Goal: Task Accomplishment & Management: Use online tool/utility

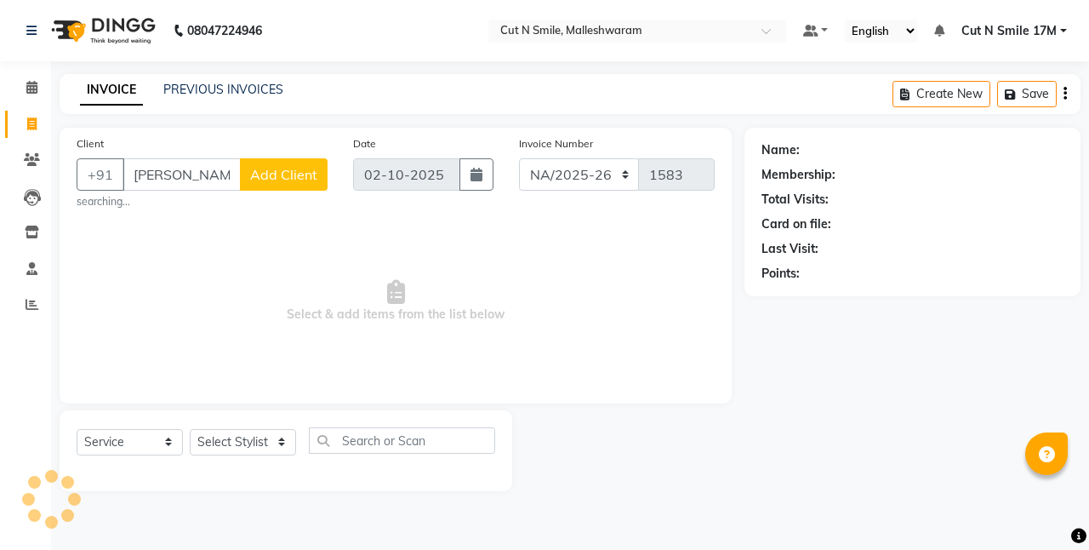
select select "7225"
select select "service"
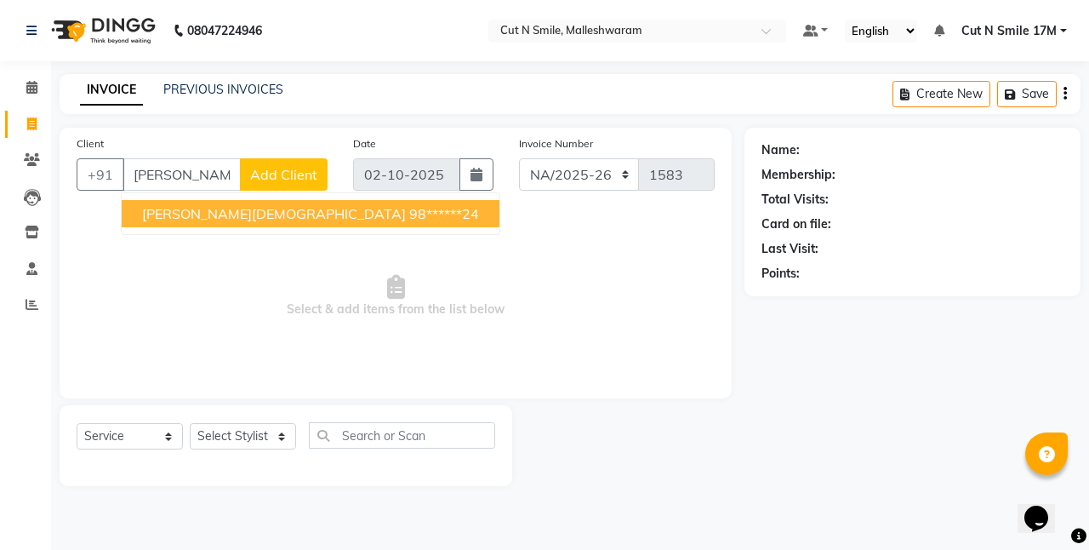
click at [409, 210] on ngb-highlight "98******24" at bounding box center [444, 213] width 70 height 17
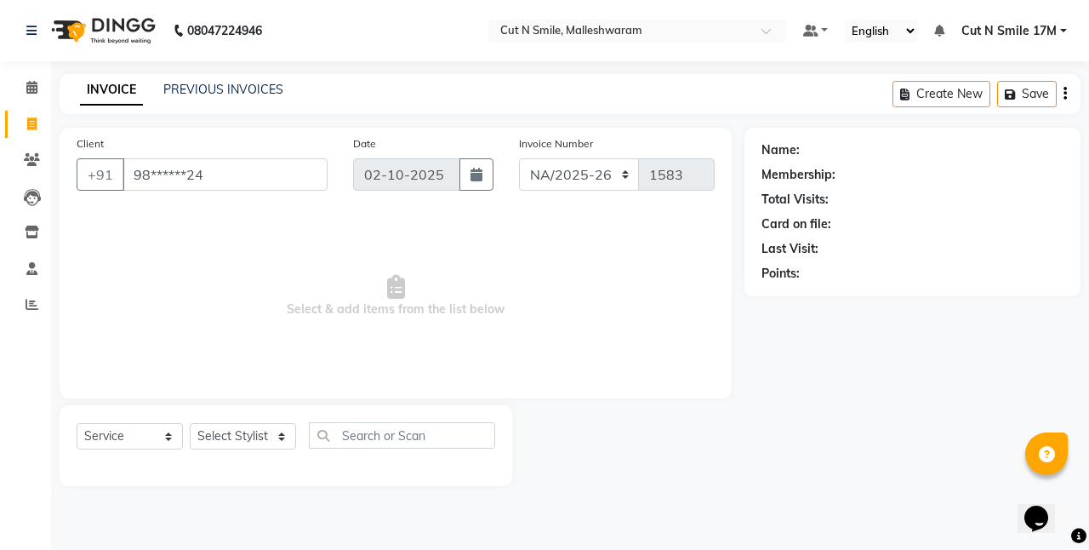
type input "98******24"
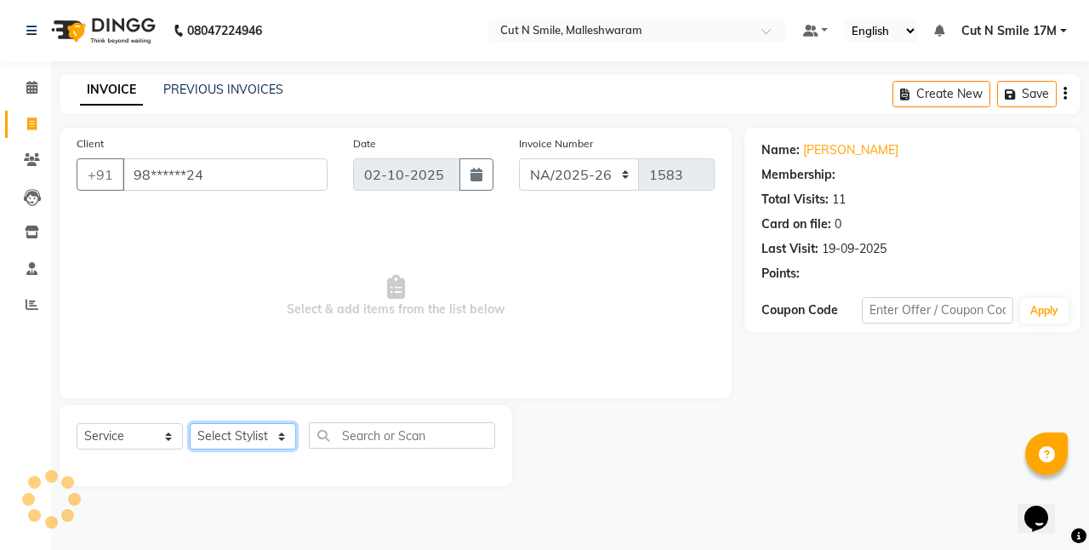
click at [238, 430] on select "Select Stylist [PERSON_NAME] 17M [PERSON_NAME] 9M Ajim 17M [PERSON_NAME] 17M [P…" at bounding box center [243, 436] width 106 height 26
select select "60630"
click at [190, 423] on select "Select Stylist [PERSON_NAME] 17M [PERSON_NAME] 9M Ajim 17M [PERSON_NAME] 17M [P…" at bounding box center [243, 436] width 106 height 26
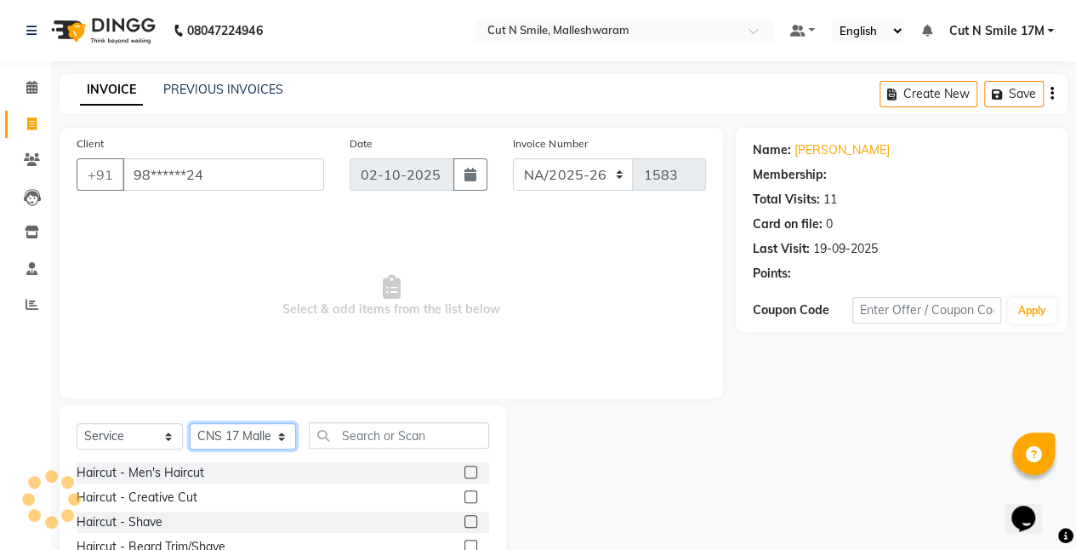
scroll to position [131, 0]
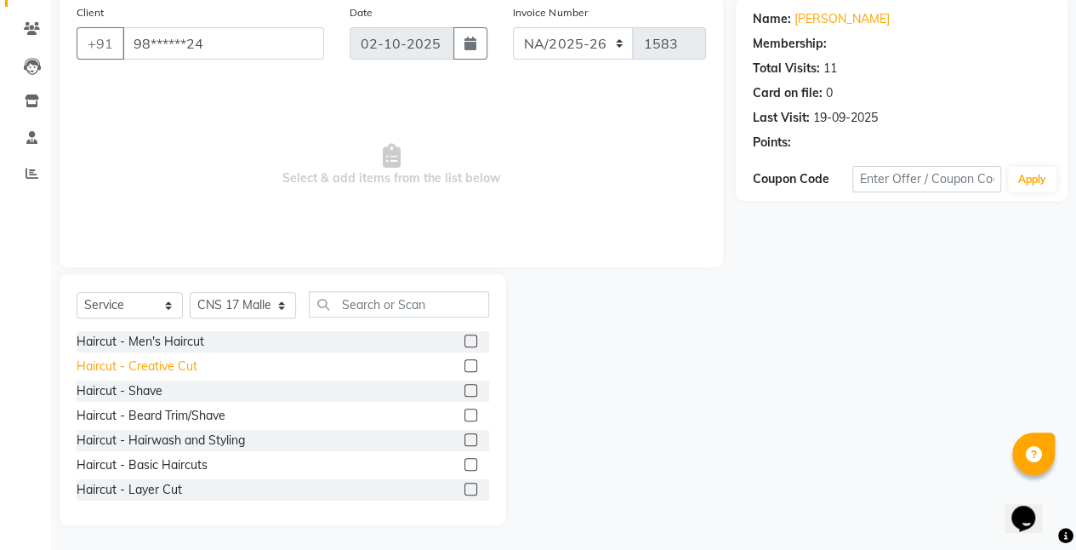
click at [189, 363] on div "Haircut - Creative Cut" at bounding box center [137, 366] width 121 height 18
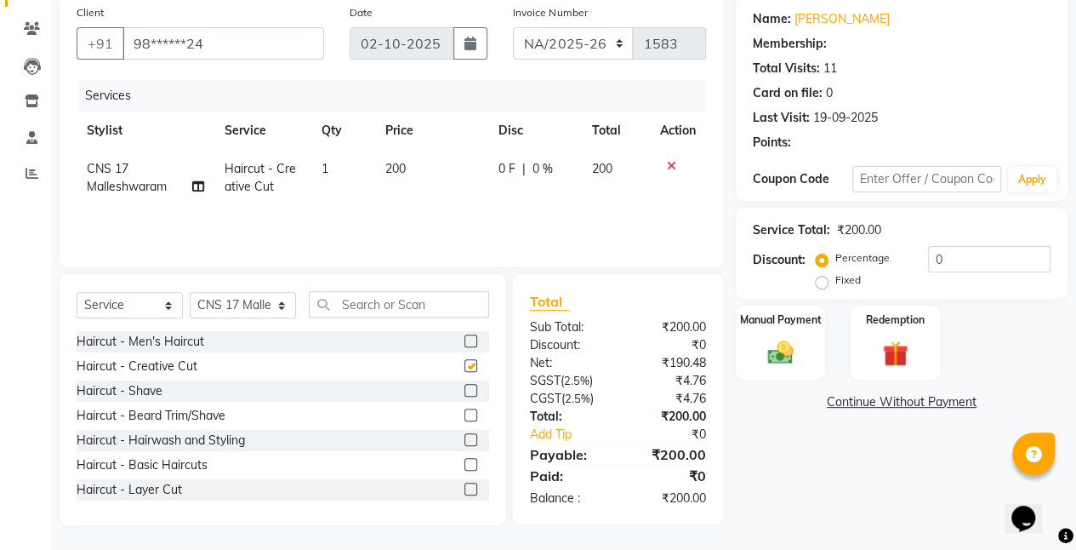
checkbox input "false"
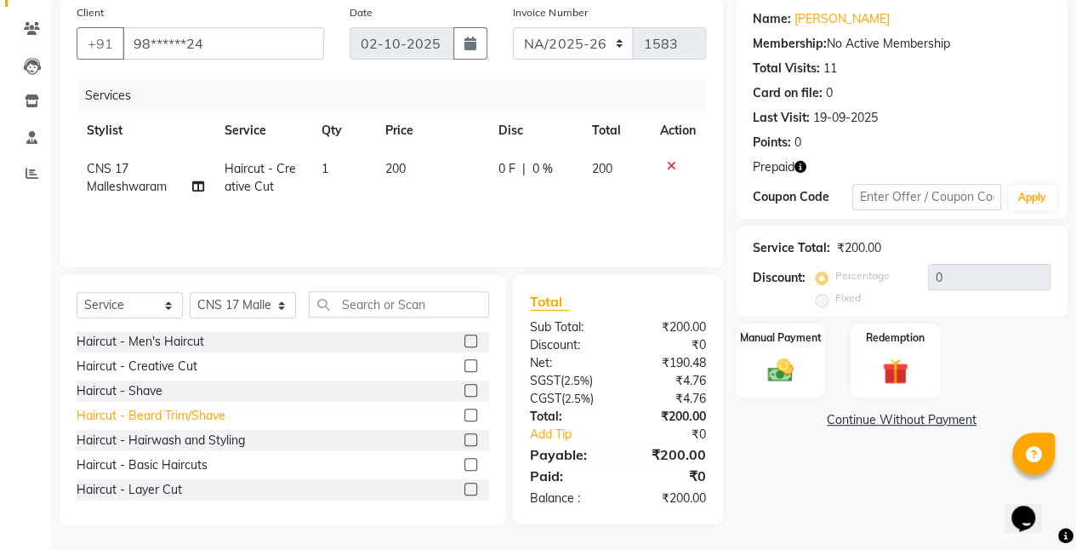
click at [202, 414] on div "Haircut - Beard Trim/Shave" at bounding box center [151, 416] width 149 height 18
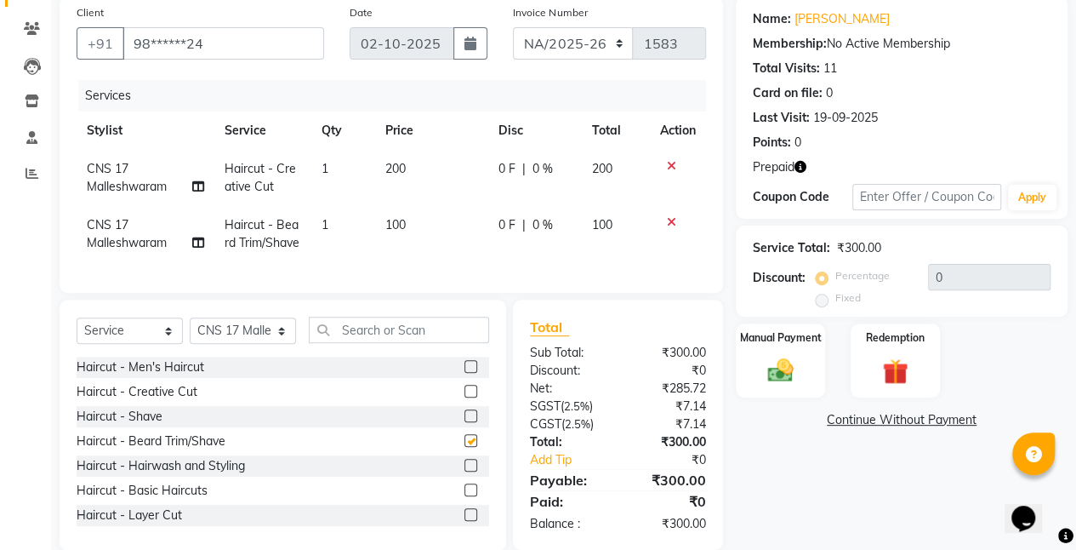
checkbox input "false"
drag, startPoint x: 379, startPoint y: 341, endPoint x: 386, endPoint y: 306, distance: 35.5
click at [379, 337] on input "text" at bounding box center [399, 329] width 180 height 26
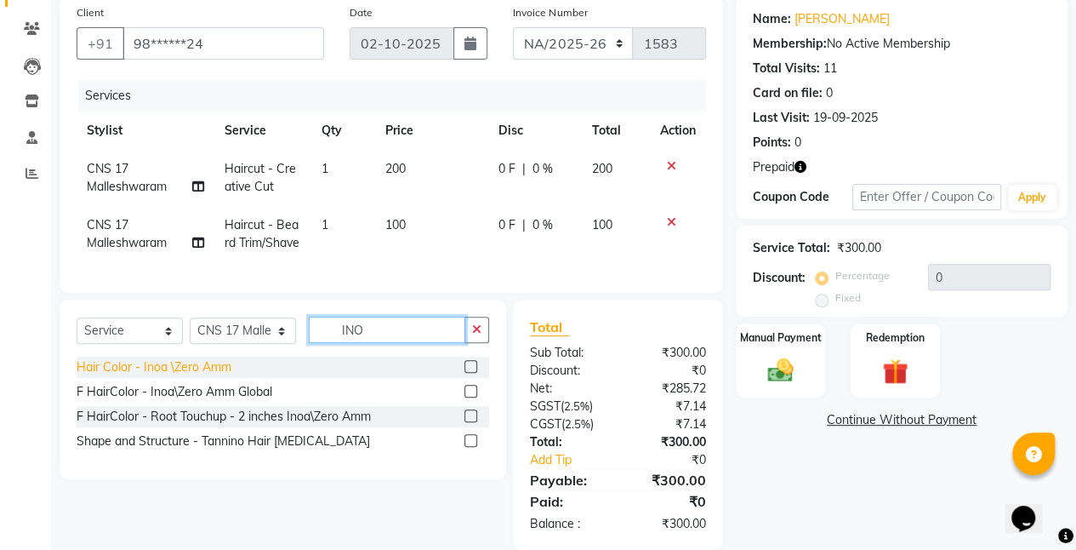
type input "INO"
click at [223, 376] on div "Hair Color - Inoa \Zero Amm" at bounding box center [154, 367] width 155 height 18
checkbox input "false"
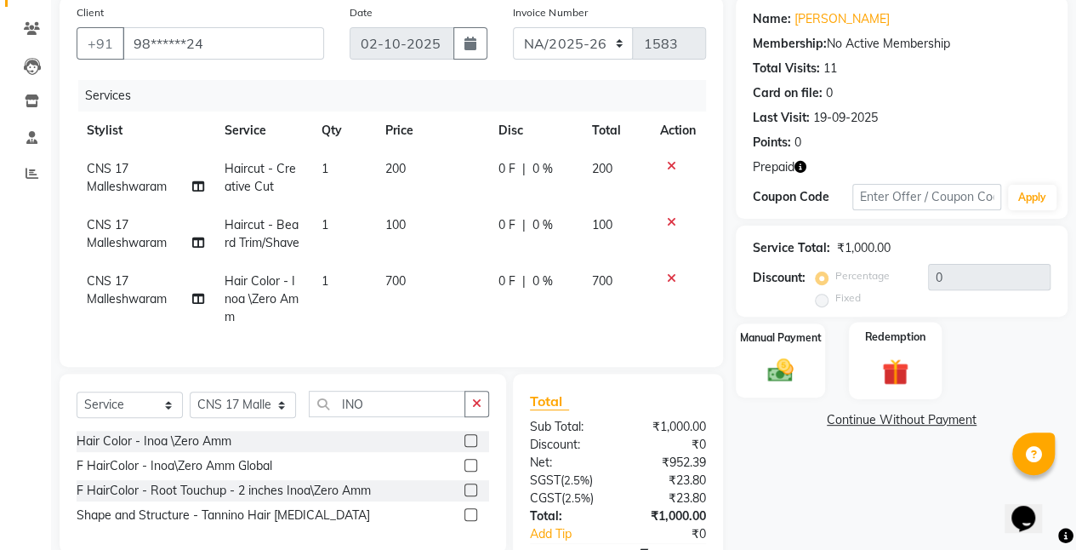
click at [885, 373] on img at bounding box center [895, 371] width 43 height 33
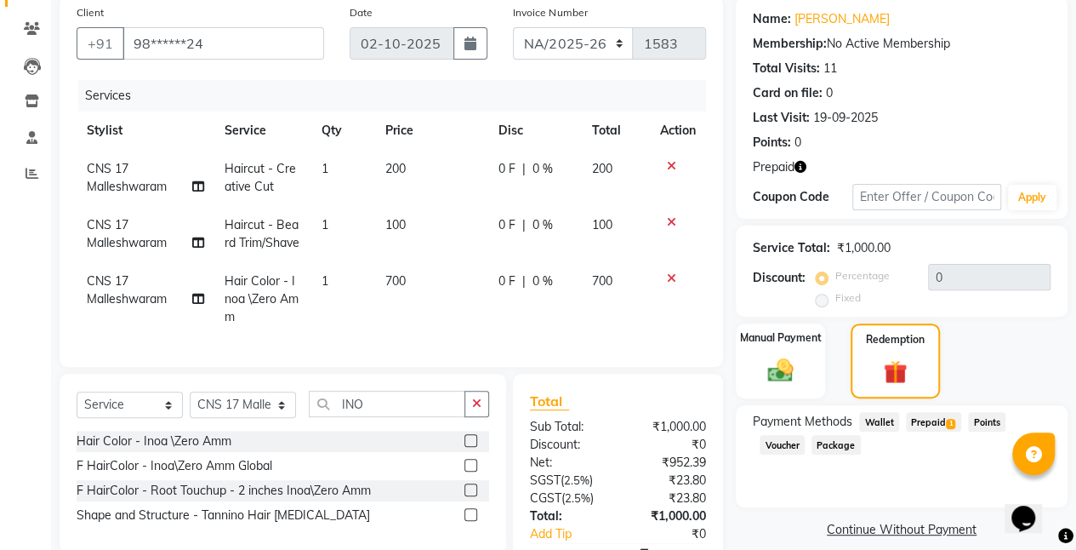
click at [926, 423] on span "Prepaid 1" at bounding box center [933, 422] width 55 height 20
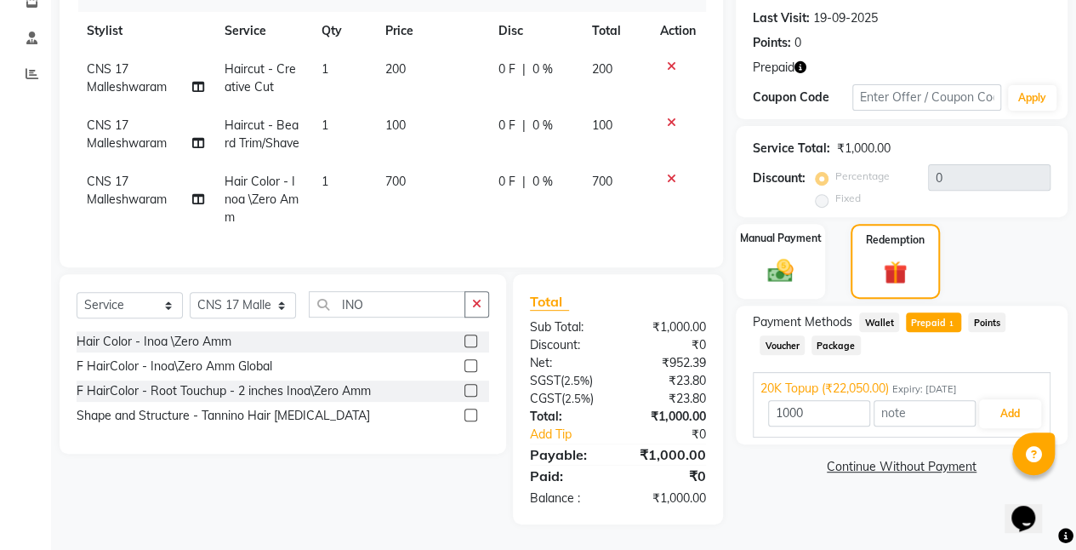
scroll to position [242, 0]
click at [1018, 399] on button "Add" at bounding box center [1010, 413] width 62 height 29
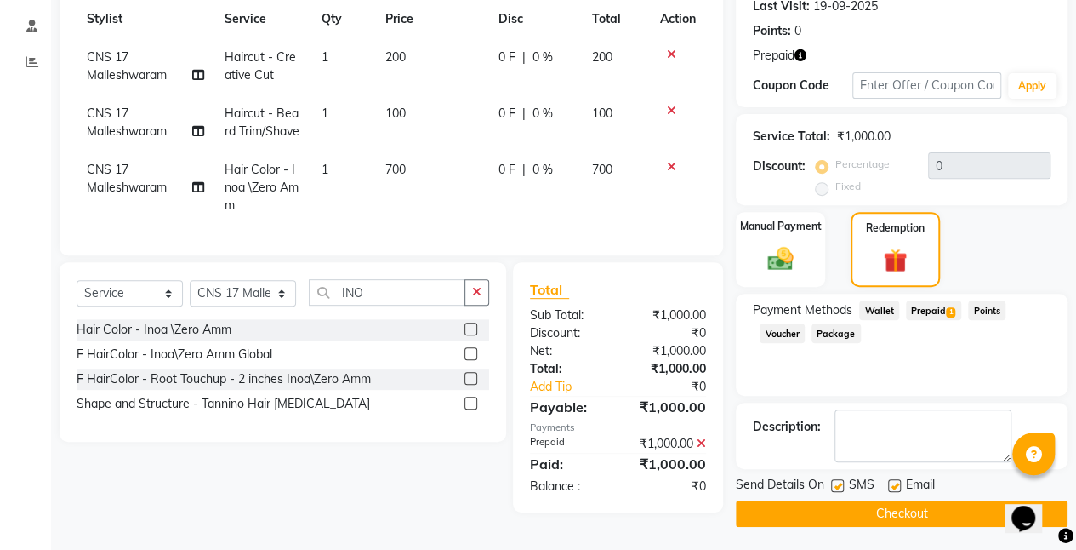
click at [932, 506] on button "Checkout" at bounding box center [902, 513] width 332 height 26
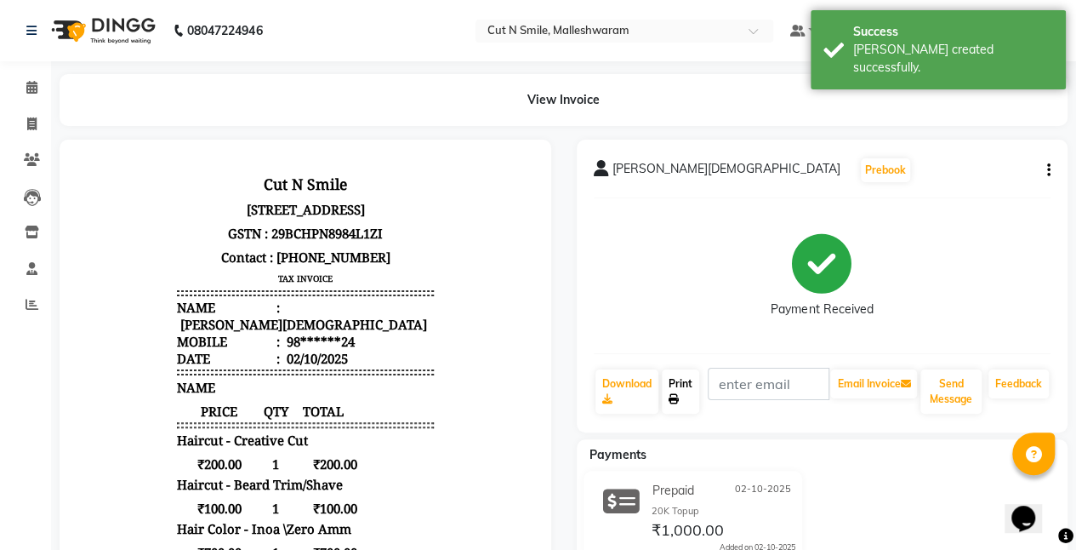
click at [689, 397] on link "Print" at bounding box center [680, 391] width 37 height 44
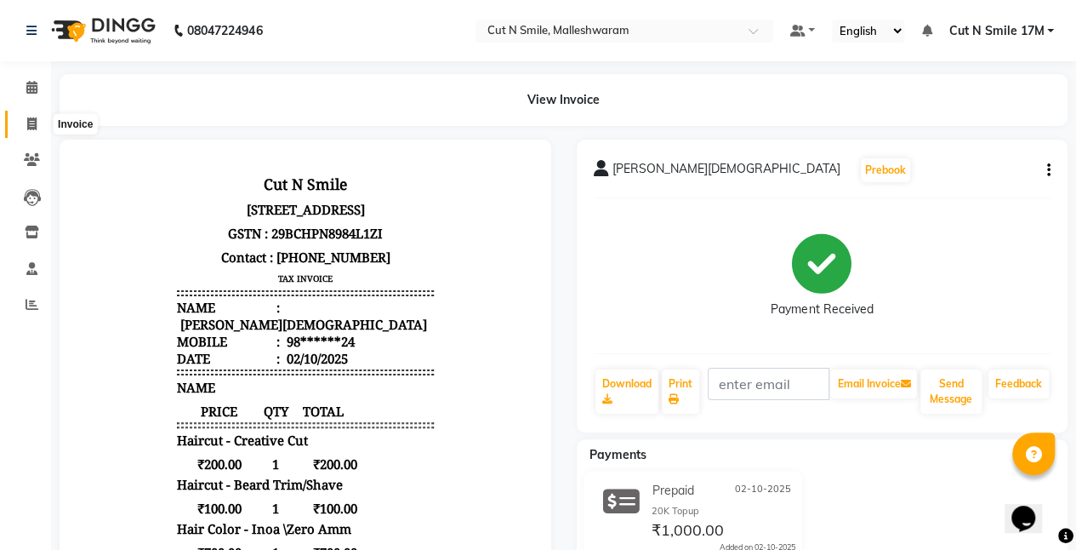
click at [32, 124] on icon at bounding box center [31, 123] width 9 height 13
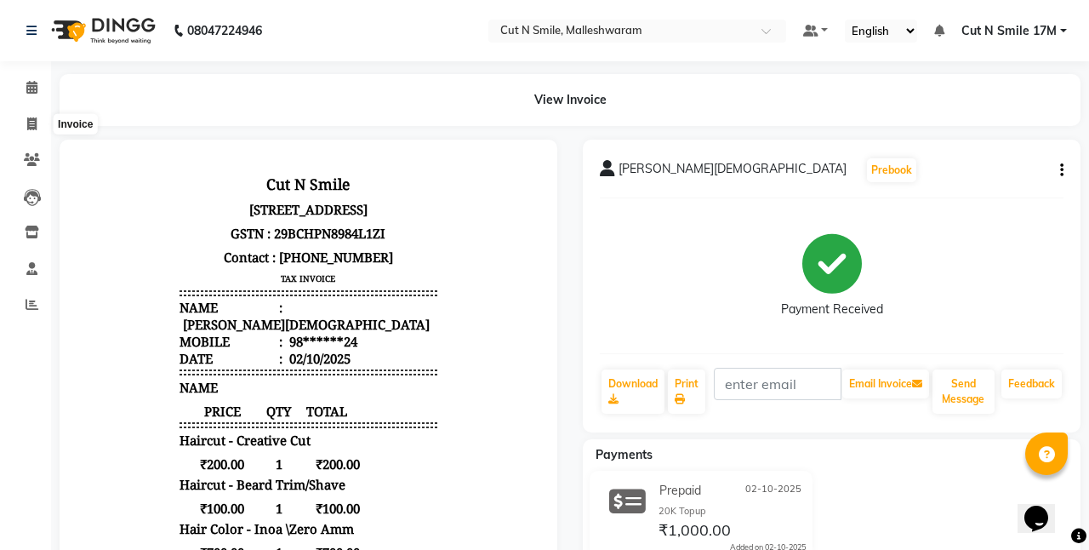
select select "service"
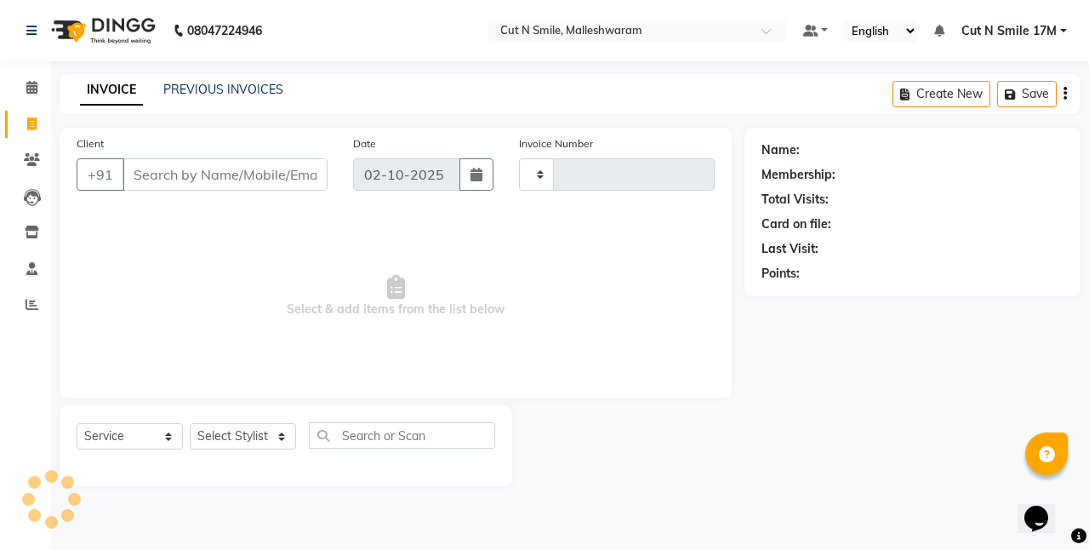
type input "221"
select select "7223"
click at [293, 172] on input "Client" at bounding box center [225, 174] width 205 height 32
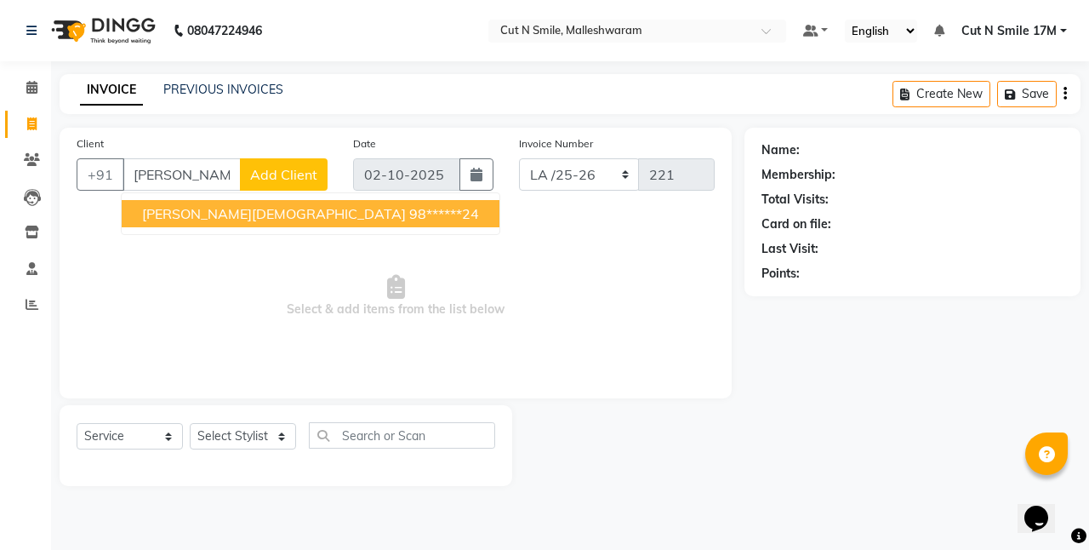
click at [409, 218] on ngb-highlight "98******24" at bounding box center [444, 213] width 70 height 17
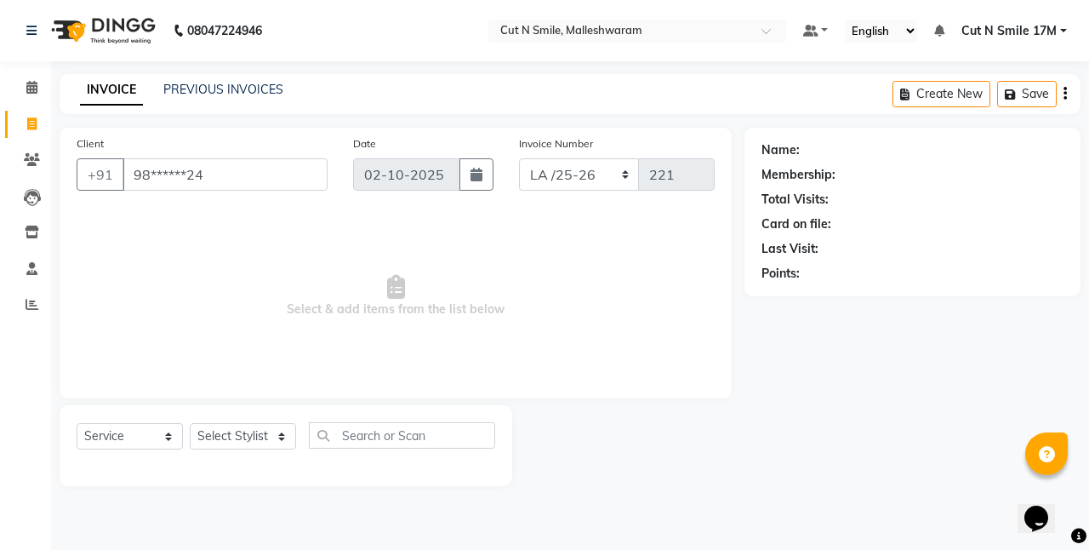
type input "98******24"
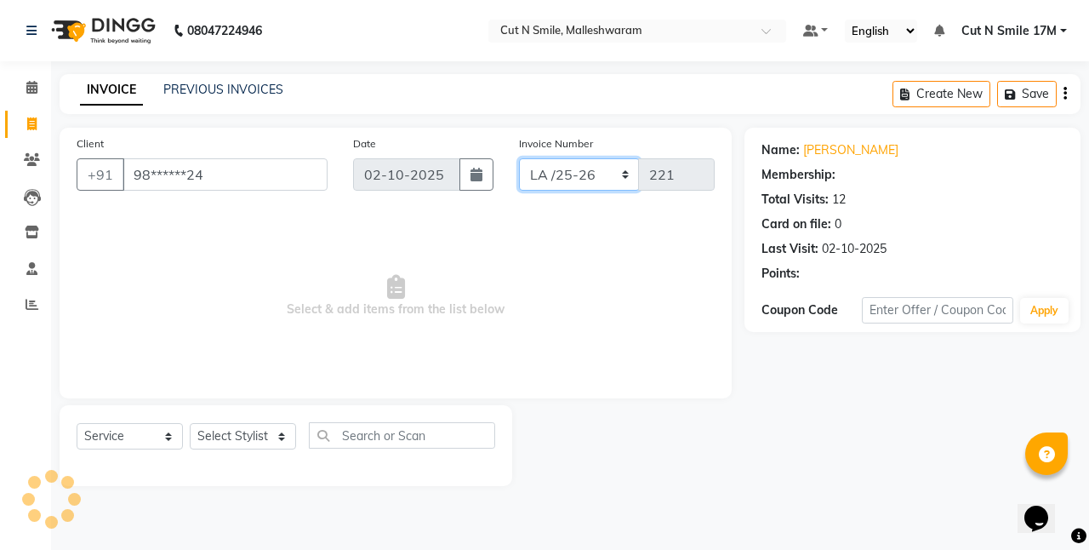
drag, startPoint x: 572, startPoint y: 175, endPoint x: 568, endPoint y: 185, distance: 10.8
click at [572, 175] on select "NW/25-26 SW/2025-26 NA/2025-26 VN/25-26 LA /25-26" at bounding box center [579, 174] width 121 height 32
select select "7225"
click at [519, 158] on select "NW/25-26 SW/2025-26 NA/2025-26 VN/25-26 LA /25-26" at bounding box center [579, 174] width 121 height 32
type input "1584"
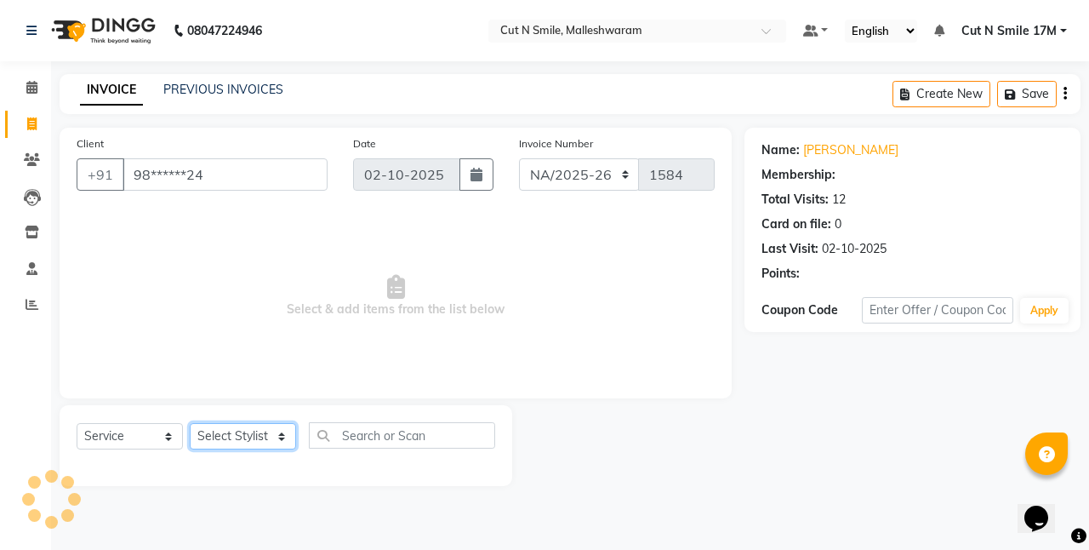
click at [247, 434] on select "Select Stylist [PERSON_NAME] 17M [PERSON_NAME] 9M Ajim 17M [PERSON_NAME] 17M [P…" at bounding box center [243, 436] width 106 height 26
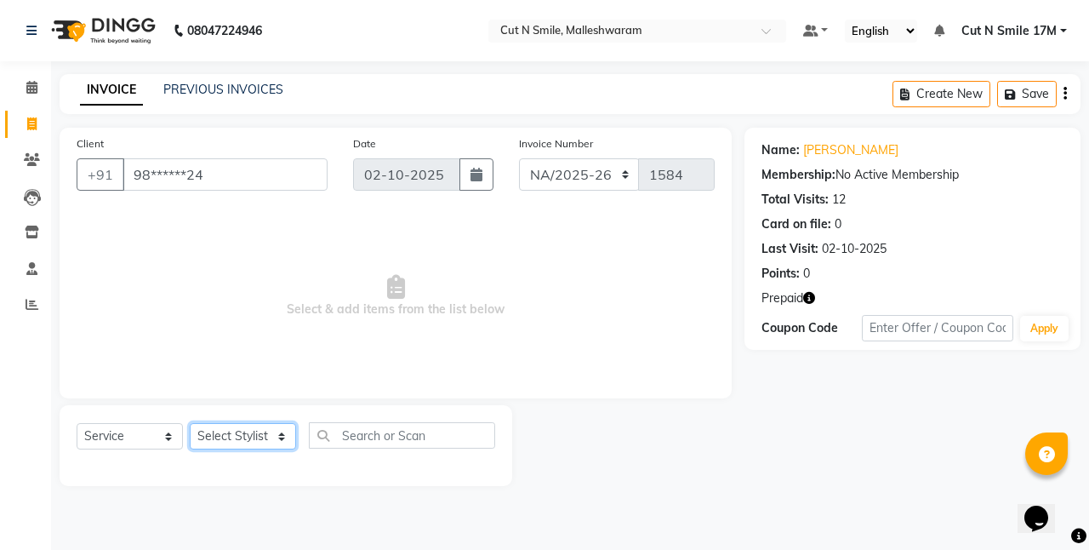
select select "60630"
click at [190, 423] on select "Select Stylist [PERSON_NAME] 17M [PERSON_NAME] 9M Ajim 17M [PERSON_NAME] 17M [P…" at bounding box center [243, 436] width 106 height 26
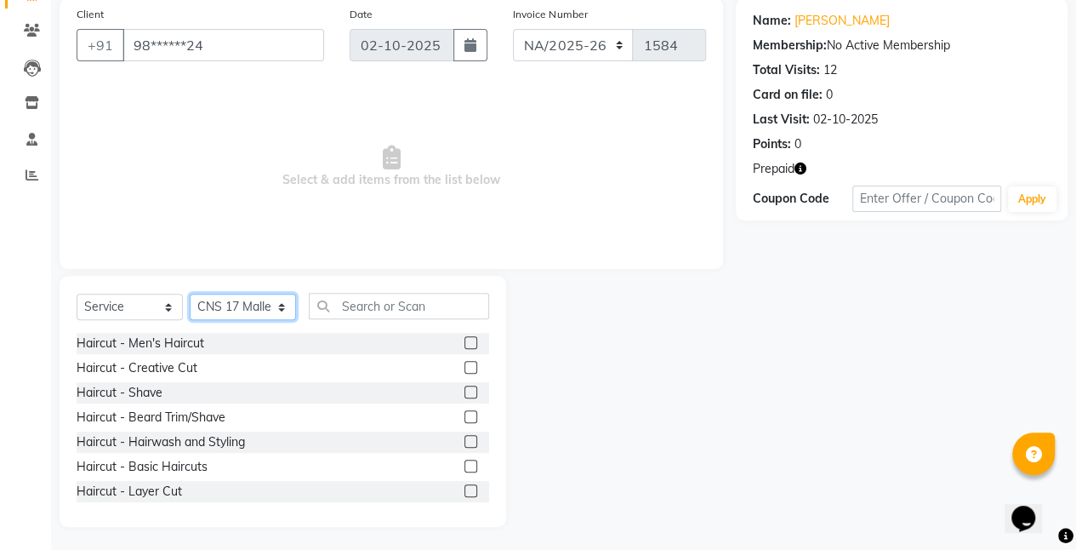
scroll to position [131, 0]
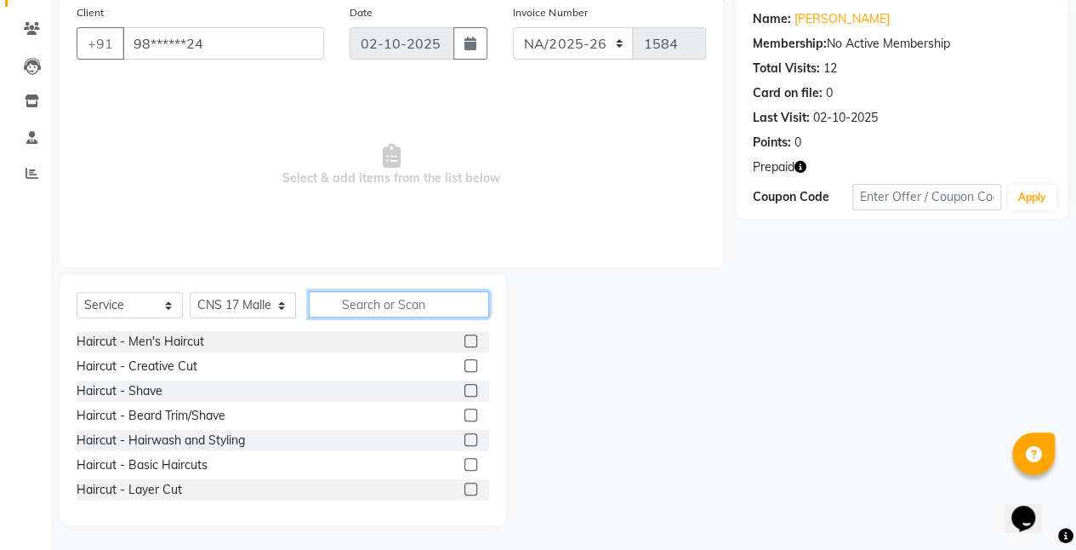
click at [408, 305] on input "text" at bounding box center [399, 304] width 180 height 26
click at [191, 368] on div "Haircut - Creative Cut" at bounding box center [137, 366] width 121 height 18
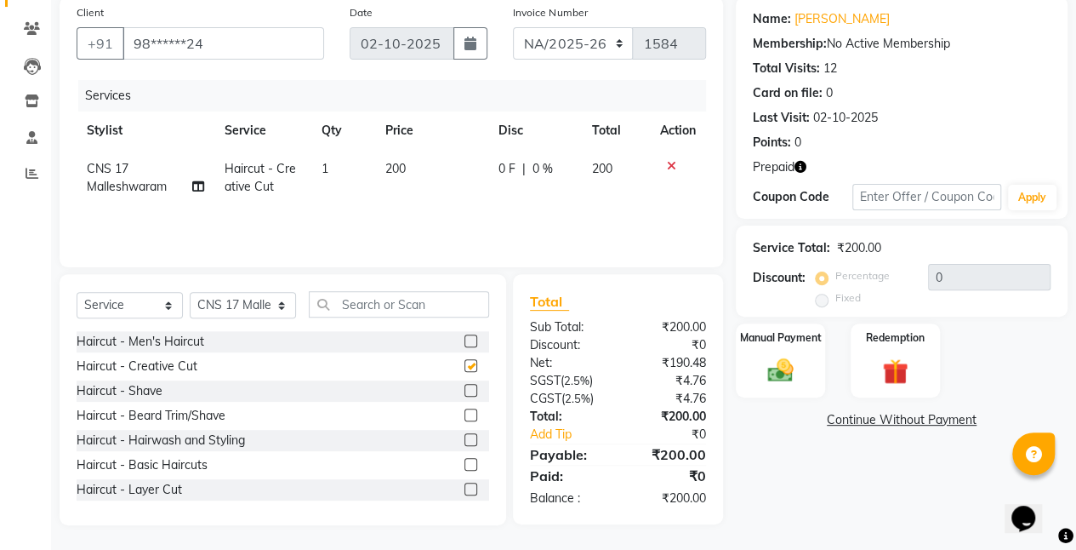
checkbox input "false"
click at [430, 172] on td "200" at bounding box center [431, 178] width 113 height 56
select select "60630"
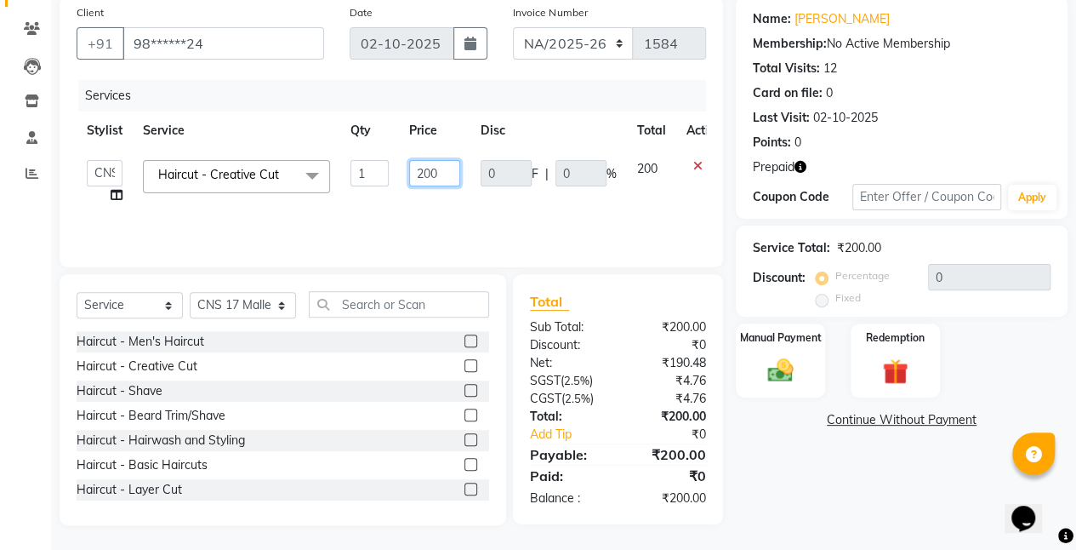
drag, startPoint x: 456, startPoint y: 172, endPoint x: 368, endPoint y: 70, distance: 135.1
click at [375, 160] on tr "[PERSON_NAME] 17M [PERSON_NAME] 9M Ajim 17M Ali 17M [PERSON_NAME] [PERSON_NAME]…" at bounding box center [405, 182] width 656 height 65
type input "100"
drag, startPoint x: 398, startPoint y: 298, endPoint x: 400, endPoint y: 283, distance: 14.6
click at [400, 298] on input "text" at bounding box center [399, 304] width 180 height 26
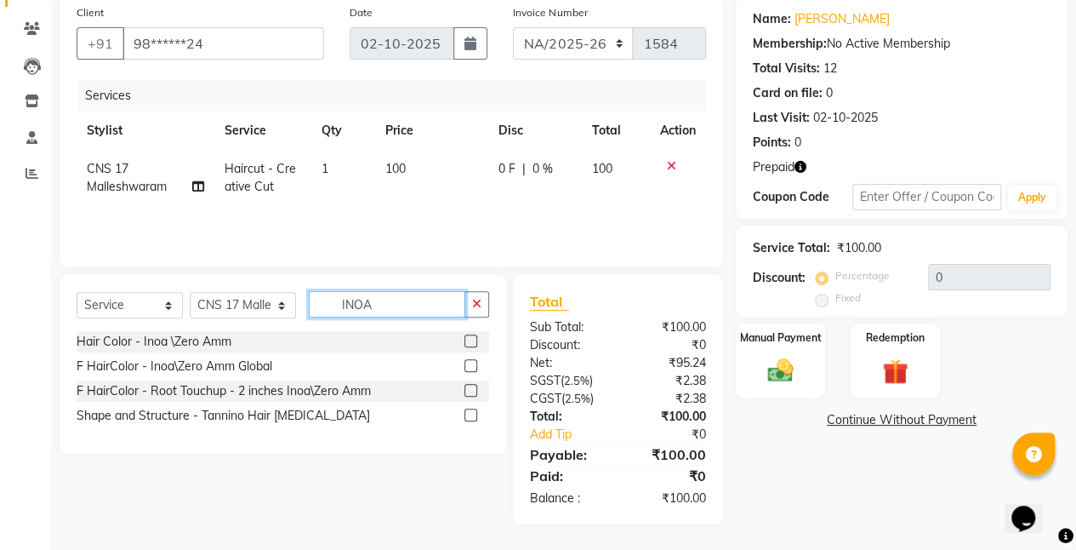
scroll to position [129, 0]
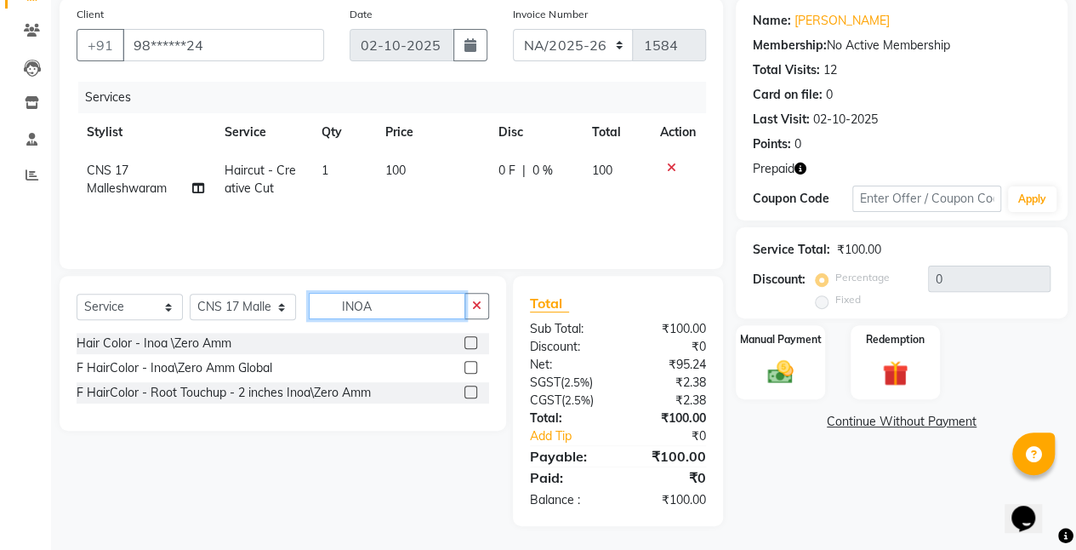
type input "INOA"
click at [231, 347] on div "Hair Color - Inoa \Zero Amm" at bounding box center [283, 343] width 413 height 21
drag, startPoint x: 204, startPoint y: 345, endPoint x: 230, endPoint y: 333, distance: 28.2
click at [206, 345] on div "Hair Color - Inoa \Zero Amm" at bounding box center [154, 343] width 155 height 18
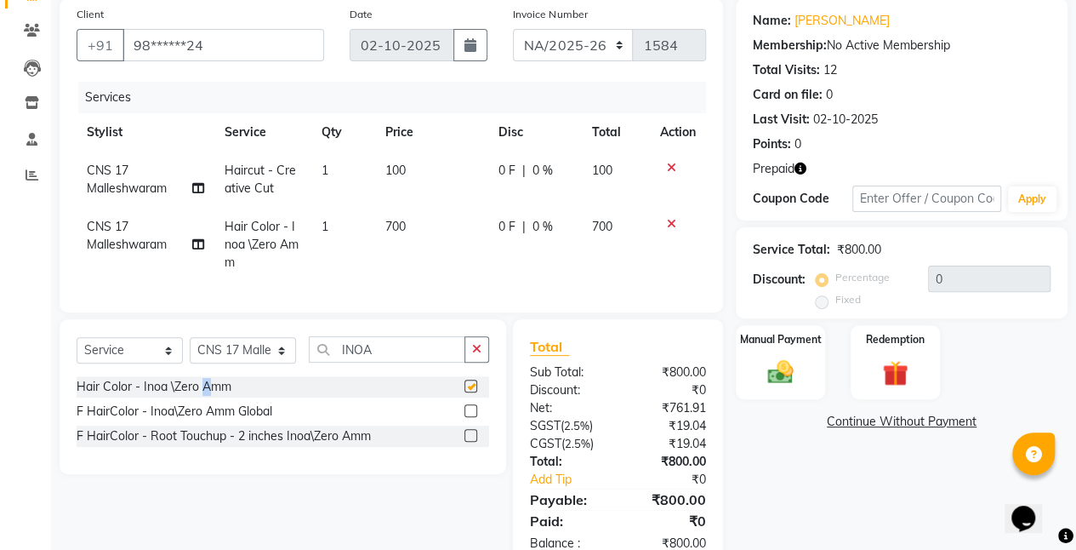
checkbox input "false"
click at [466, 216] on td "700" at bounding box center [431, 245] width 113 height 74
select select "60630"
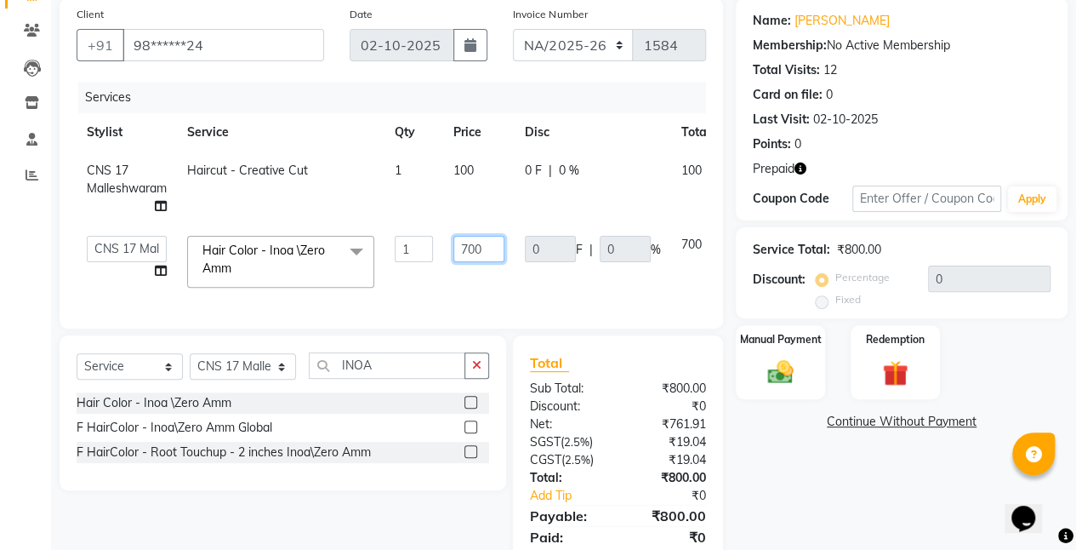
drag, startPoint x: 493, startPoint y: 255, endPoint x: 429, endPoint y: 208, distance: 79.8
click at [430, 244] on tr "[PERSON_NAME] 17M [PERSON_NAME] 9M Ajim 17M Ali 17M [PERSON_NAME] [PERSON_NAME]…" at bounding box center [427, 261] width 700 height 72
type input "100"
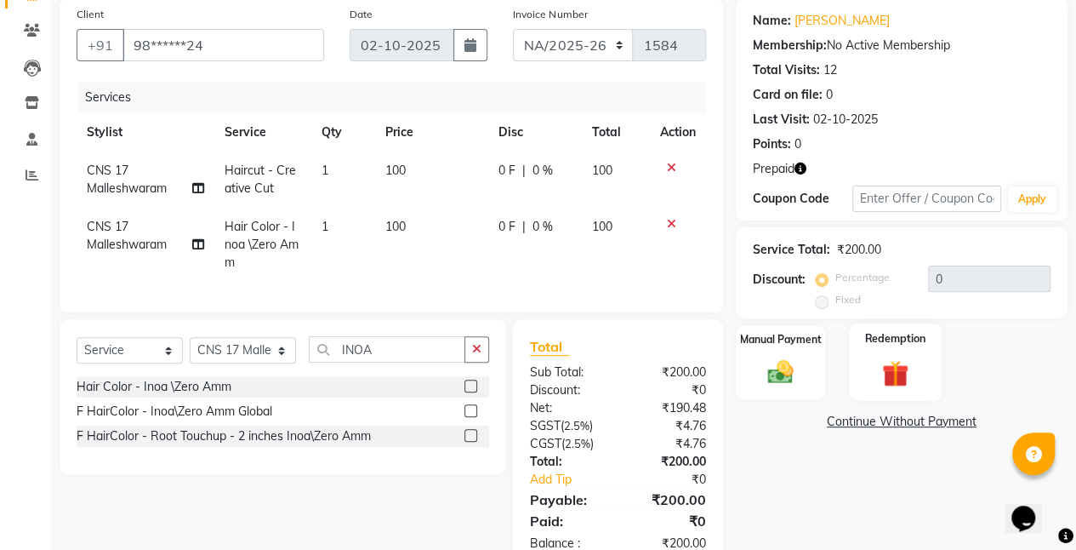
click at [904, 357] on img at bounding box center [895, 372] width 43 height 33
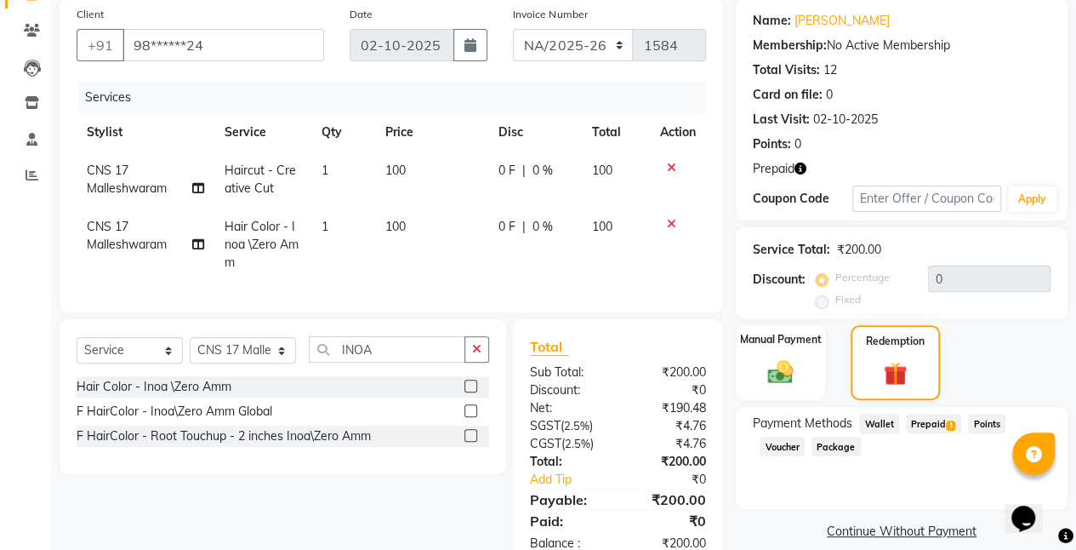
click at [936, 424] on span "Prepaid 1" at bounding box center [933, 423] width 55 height 20
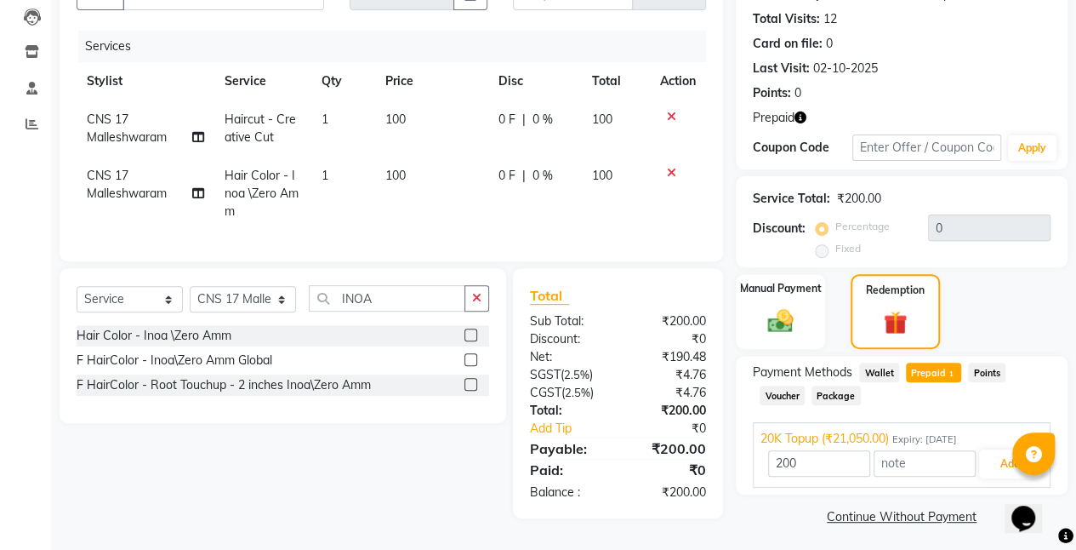
scroll to position [186, 0]
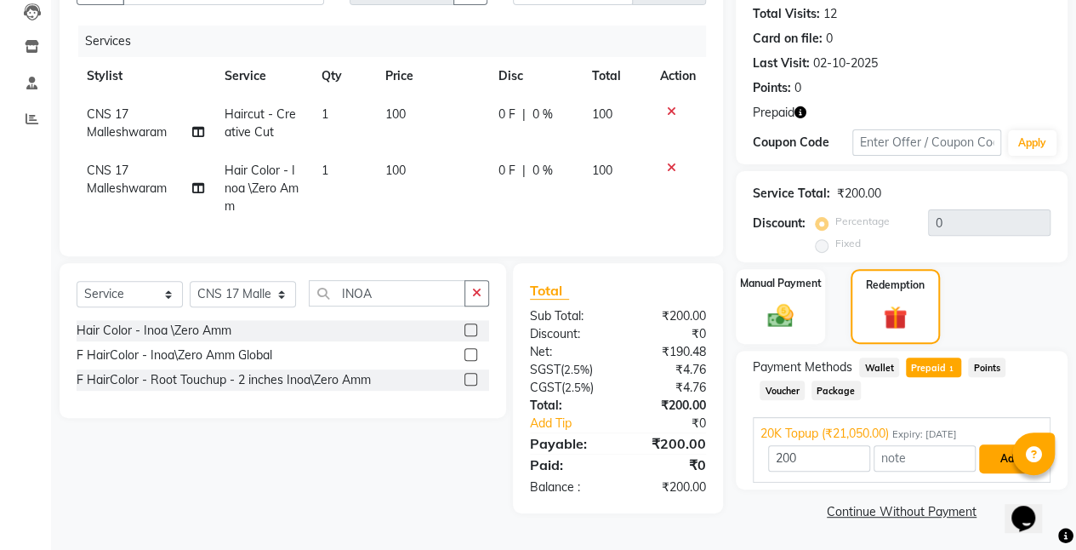
click at [987, 454] on button "Add" at bounding box center [1010, 458] width 62 height 29
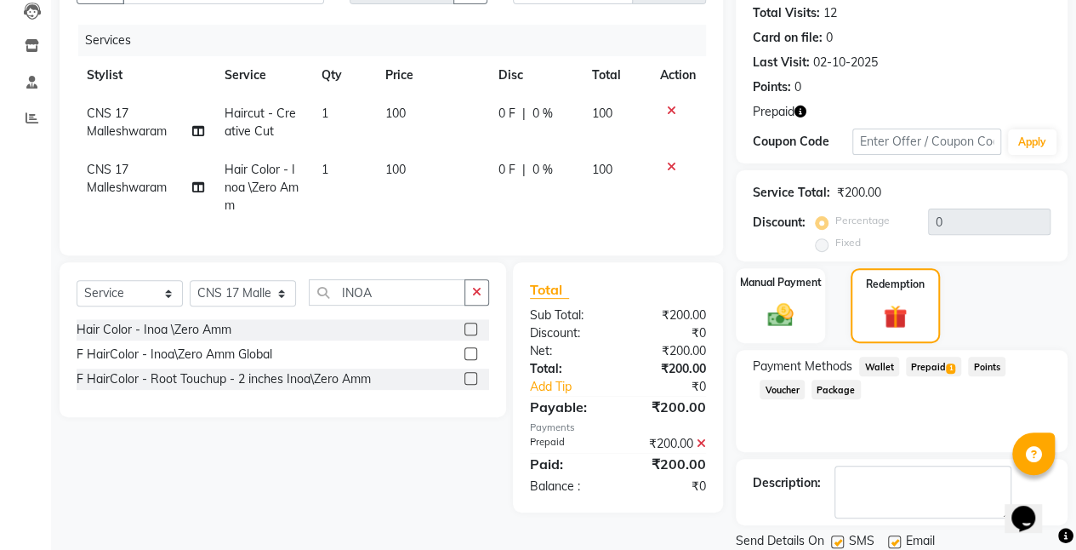
scroll to position [243, 0]
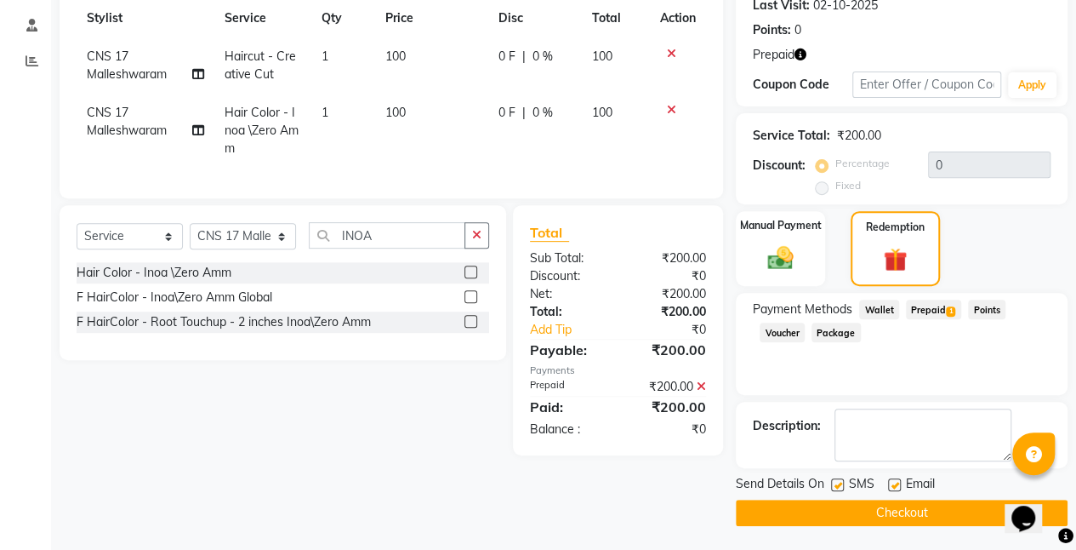
click at [837, 488] on label at bounding box center [837, 484] width 13 height 13
click at [837, 488] on input "checkbox" at bounding box center [836, 485] width 11 height 11
checkbox input "false"
click at [895, 485] on label at bounding box center [894, 484] width 13 height 13
click at [895, 485] on input "checkbox" at bounding box center [893, 485] width 11 height 11
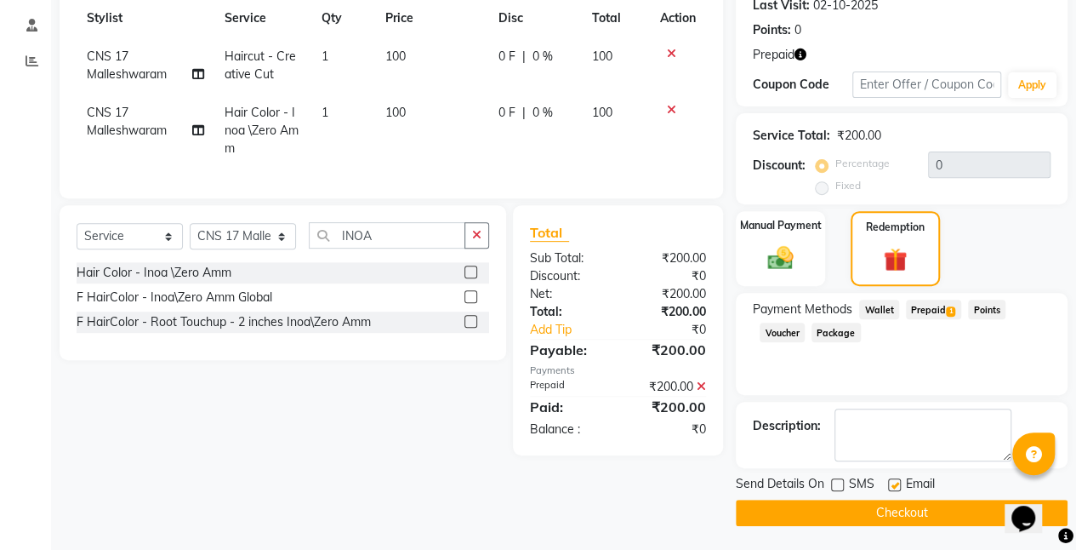
checkbox input "false"
click at [895, 514] on button "Checkout" at bounding box center [902, 512] width 332 height 26
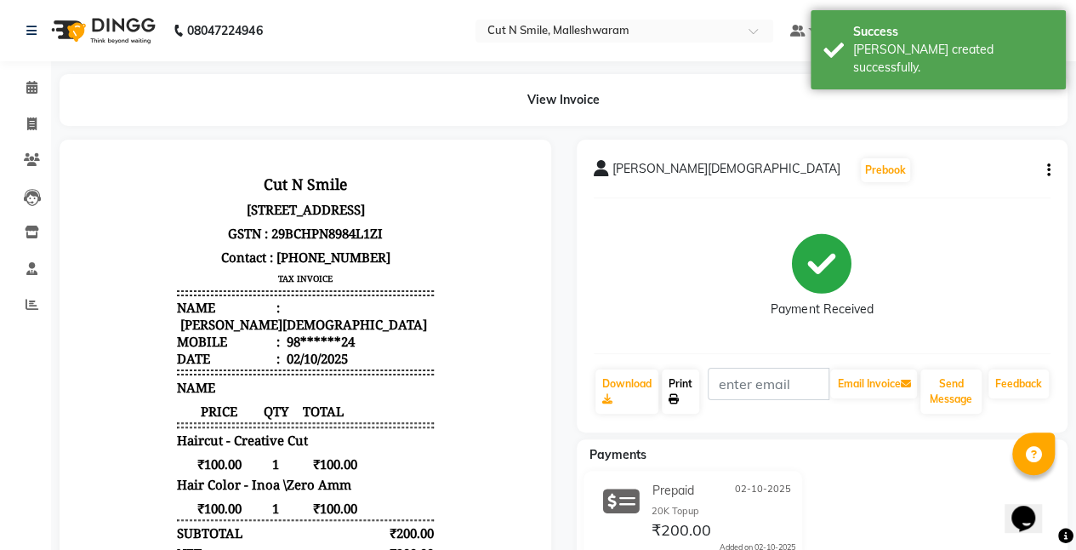
click at [681, 388] on link "Print" at bounding box center [680, 391] width 37 height 44
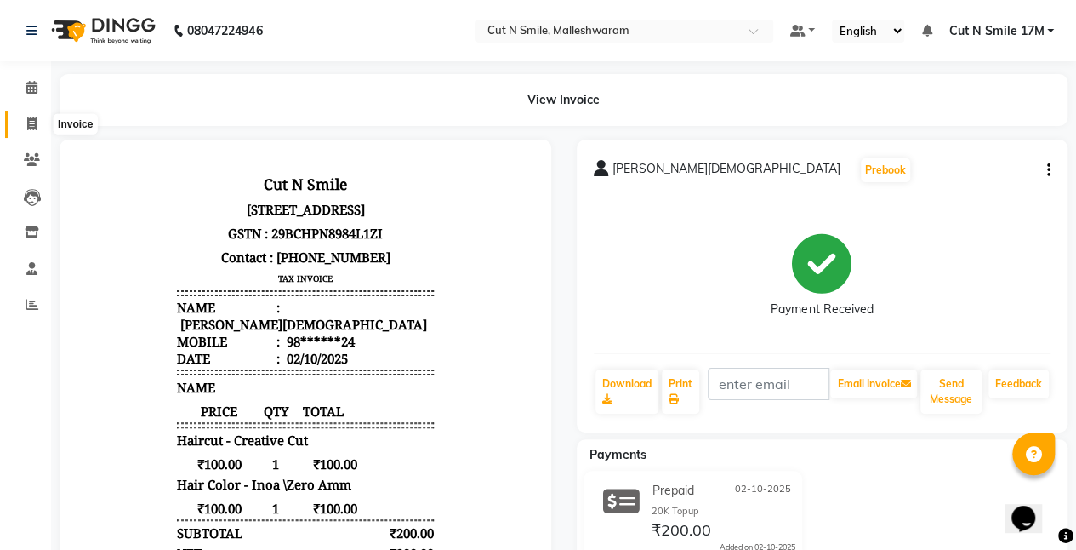
click at [32, 121] on icon at bounding box center [31, 123] width 9 height 13
select select "service"
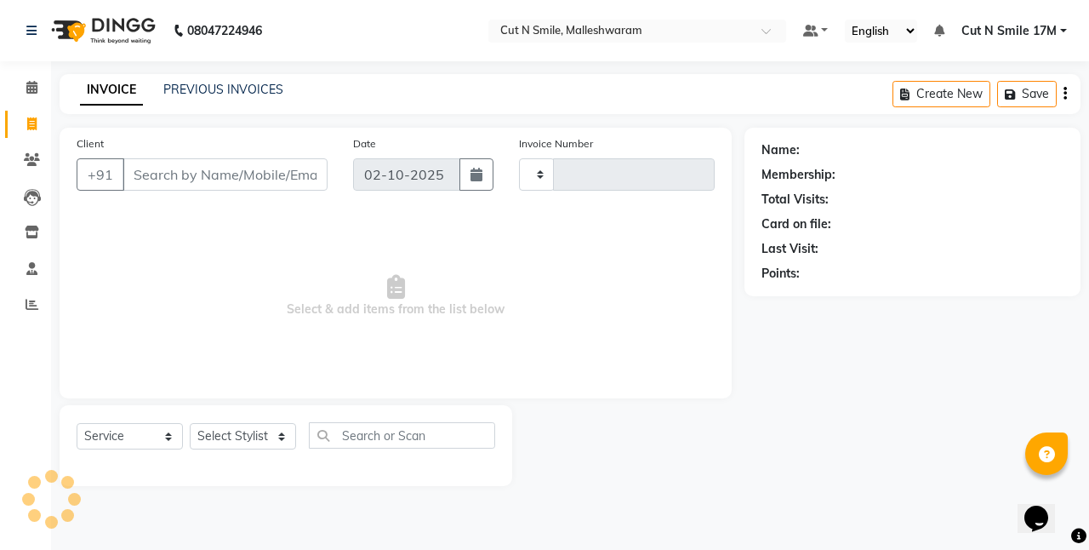
type input "221"
click at [599, 179] on select "NW/25-26 SW/2025-26 NA/2025-26 VN/25-26 LA /25-26" at bounding box center [579, 174] width 121 height 32
select select "7225"
click at [519, 158] on select "NW/25-26 SW/2025-26 NA/2025-26 VN/25-26 LA /25-26" at bounding box center [579, 174] width 121 height 32
type input "1585"
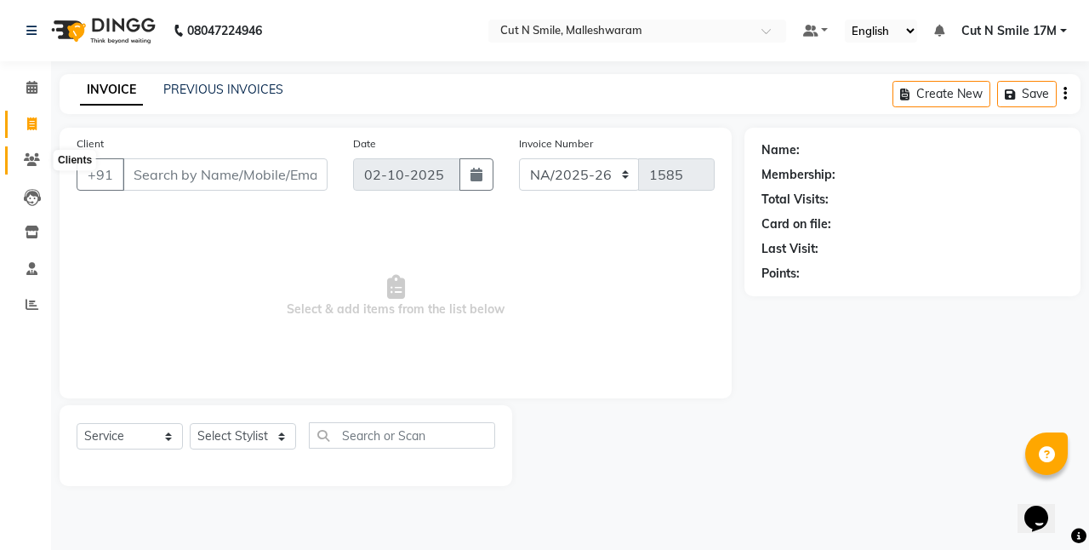
click at [26, 160] on icon at bounding box center [32, 159] width 16 height 13
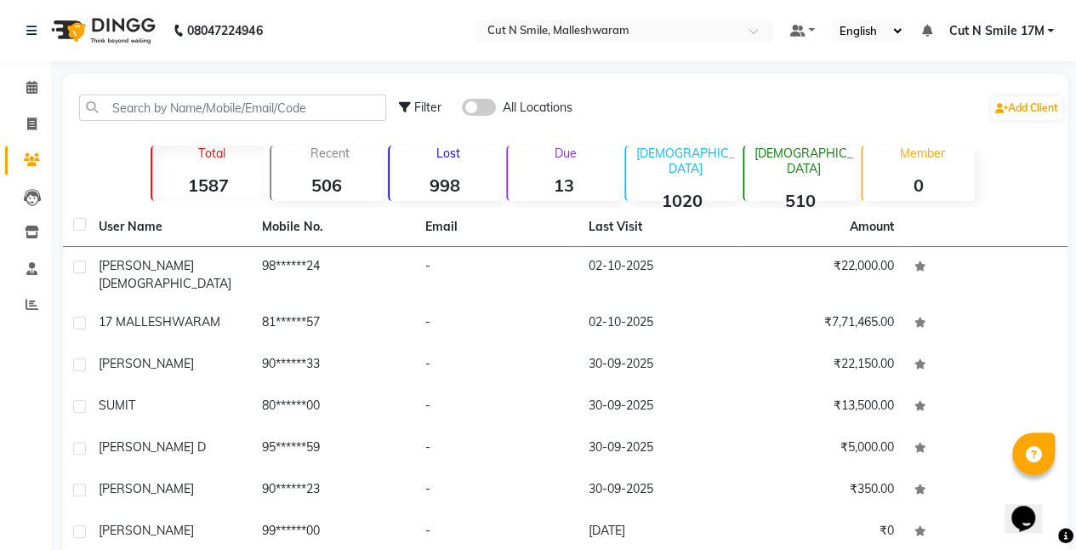
click at [344, 245] on th "Mobile No." at bounding box center [333, 227] width 163 height 39
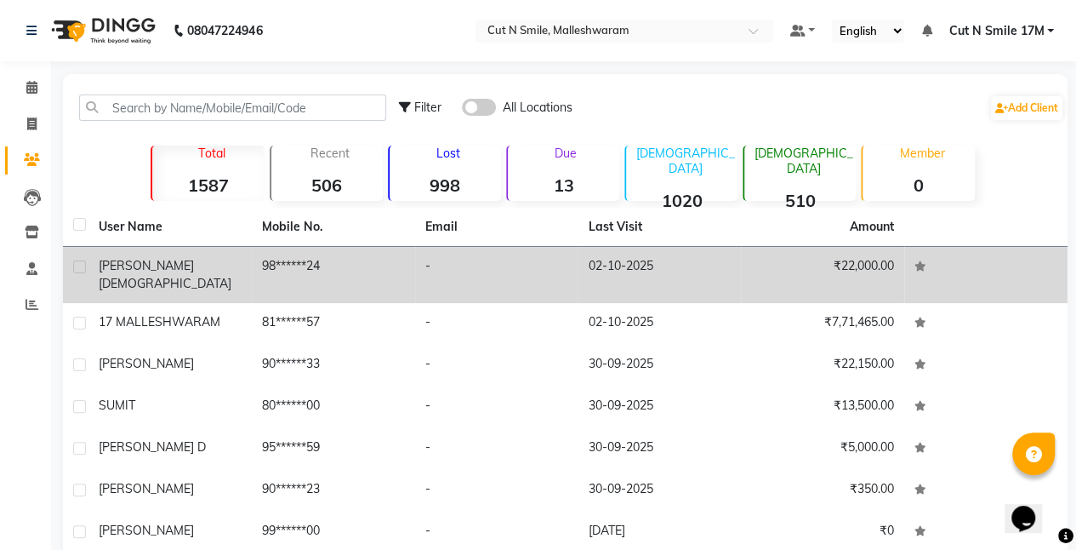
click at [318, 269] on td "98******24" at bounding box center [333, 275] width 163 height 56
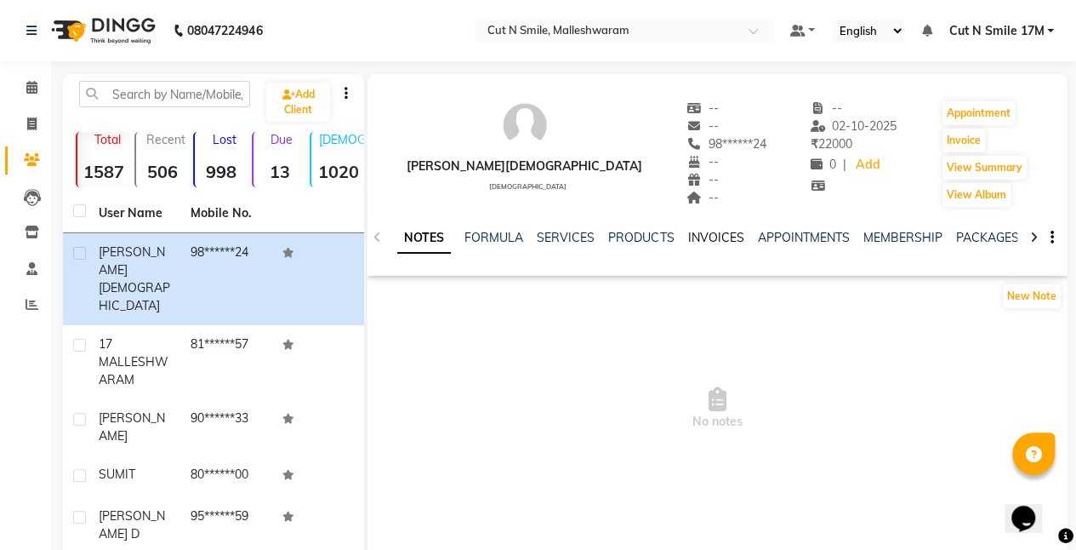
click at [704, 238] on link "INVOICES" at bounding box center [715, 237] width 56 height 15
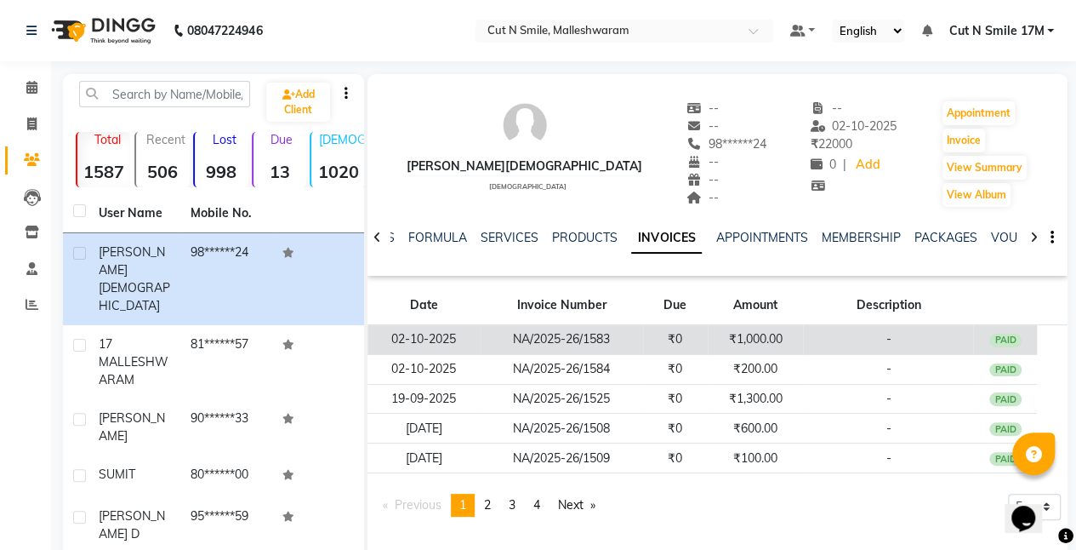
click at [750, 340] on td "₹1,000.00" at bounding box center [756, 340] width 96 height 30
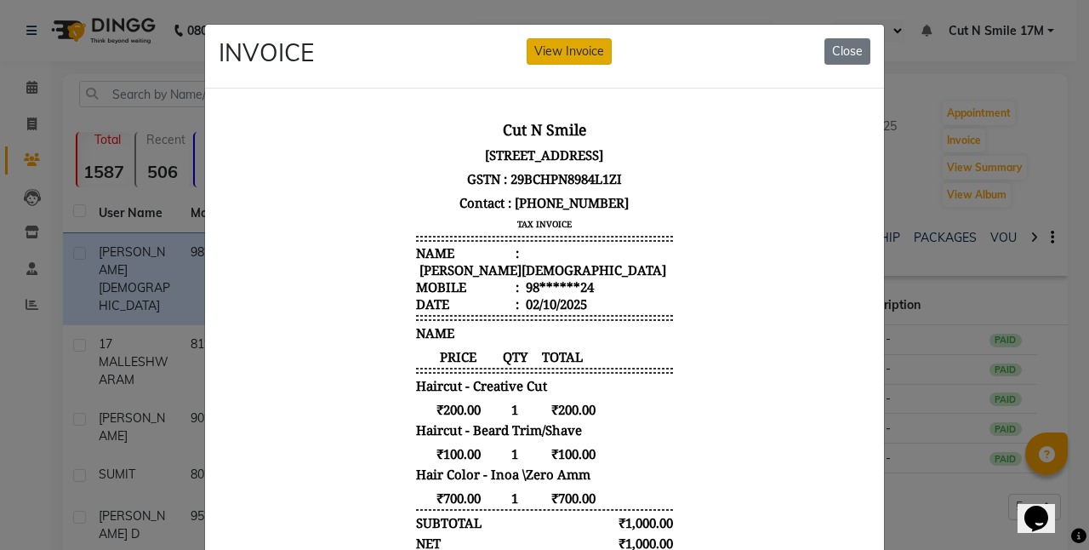
click at [577, 51] on button "View Invoice" at bounding box center [569, 51] width 85 height 26
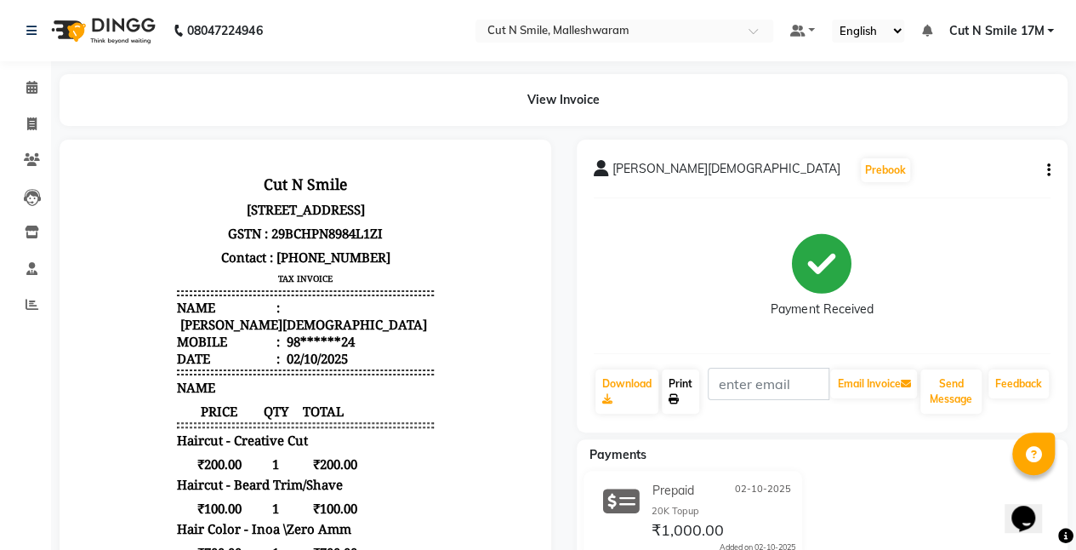
click at [682, 395] on link "Print" at bounding box center [680, 391] width 37 height 44
click at [37, 131] on span at bounding box center [32, 125] width 30 height 20
select select "service"
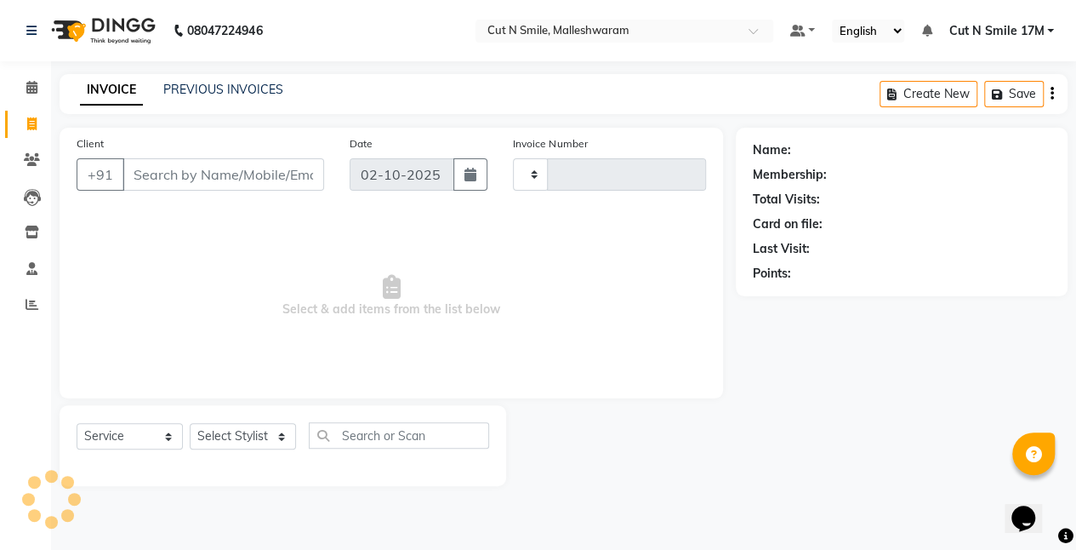
type input "221"
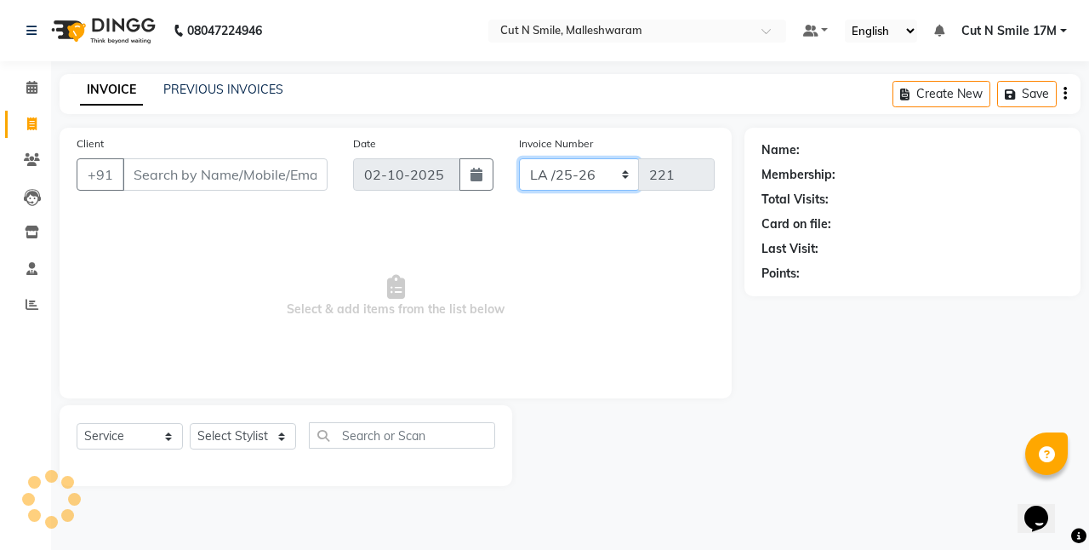
click at [572, 180] on select "NW/25-26 SW/2025-26 NA/2025-26 VN/25-26 LA /25-26" at bounding box center [579, 174] width 121 height 32
select select "7225"
click at [519, 158] on select "NW/25-26 SW/2025-26 NA/2025-26 VN/25-26 LA /25-26" at bounding box center [579, 174] width 121 height 32
type input "1585"
